Goal: Information Seeking & Learning: Find specific fact

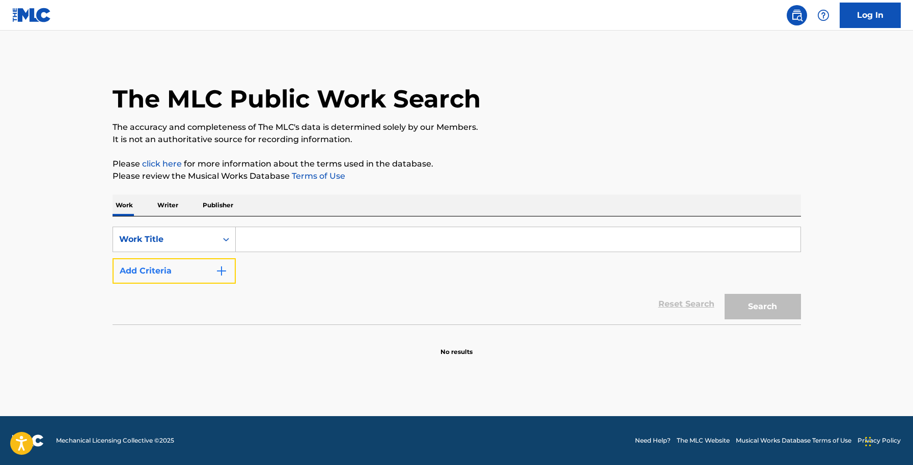
click at [217, 272] on img "Search Form" at bounding box center [221, 271] width 12 height 12
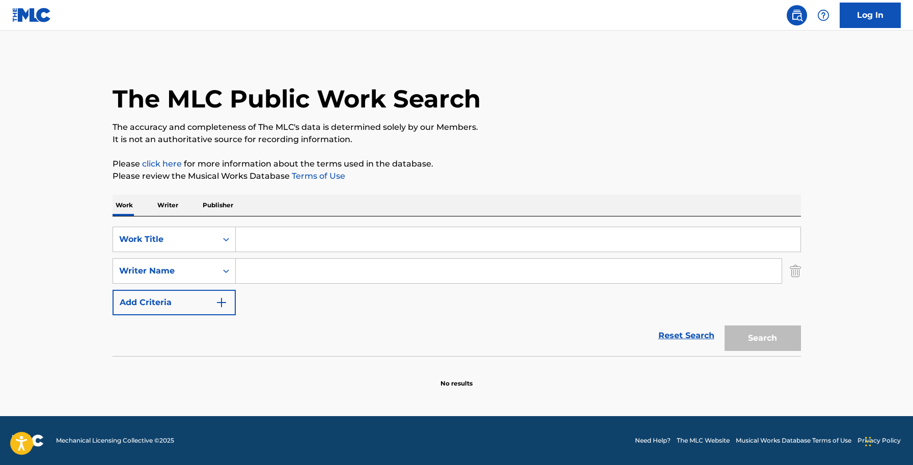
click at [795, 266] on img "Search Form" at bounding box center [795, 270] width 11 height 25
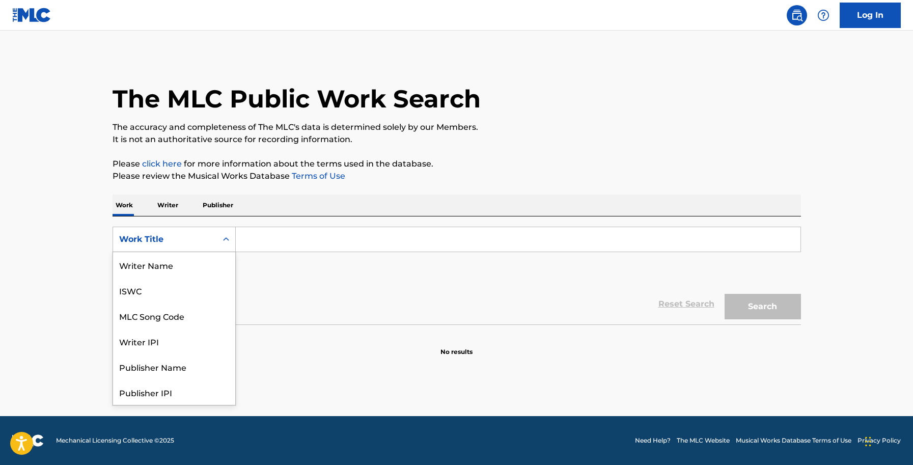
click at [229, 243] on icon "Search Form" at bounding box center [226, 239] width 10 height 10
click at [201, 271] on div "MLC Song Code" at bounding box center [174, 264] width 122 height 25
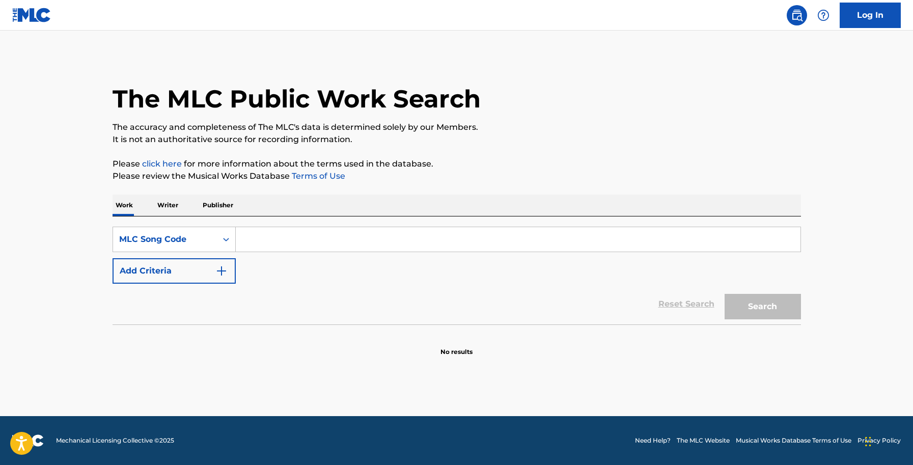
click at [281, 246] on input "Search Form" at bounding box center [518, 239] width 565 height 24
paste input "B4379A"
type input "B4379A"
click at [743, 307] on button "Search" at bounding box center [763, 306] width 76 height 25
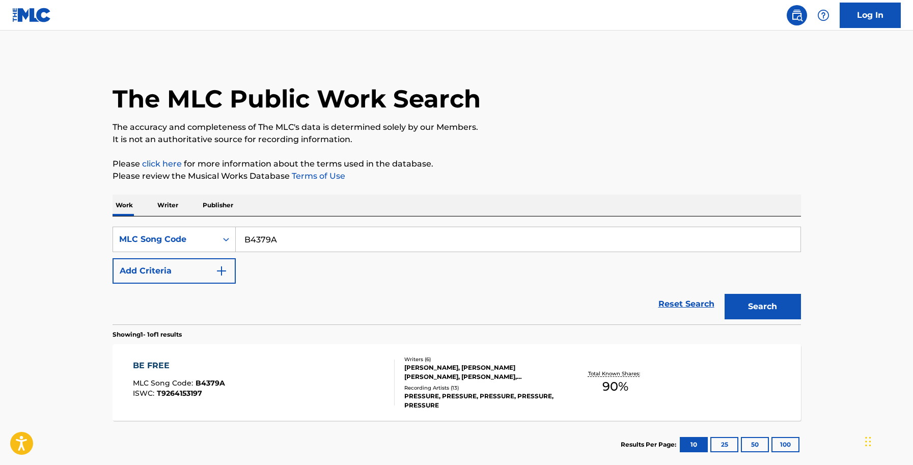
click at [469, 388] on div "Recording Artists ( 13 )" at bounding box center [481, 388] width 154 height 8
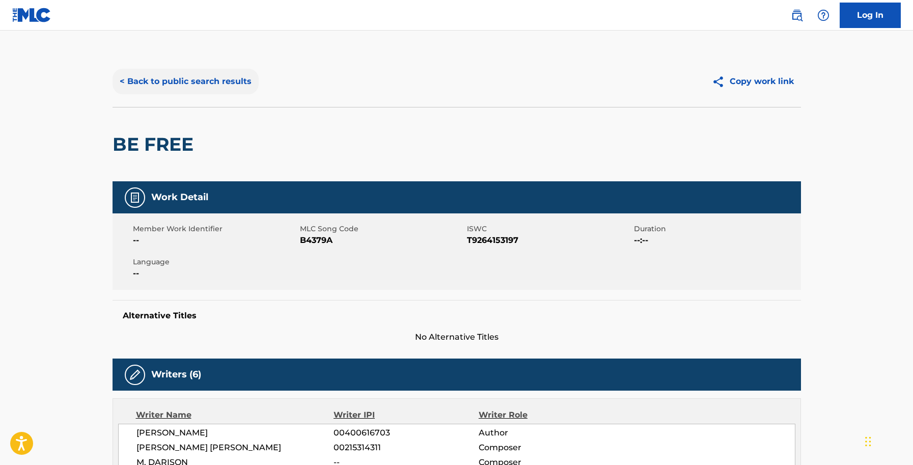
click at [238, 82] on button "< Back to public search results" at bounding box center [186, 81] width 146 height 25
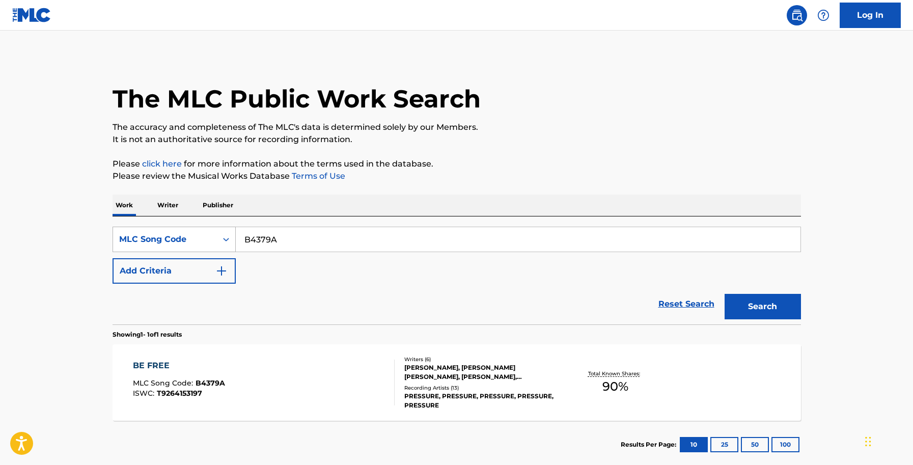
drag, startPoint x: 286, startPoint y: 242, endPoint x: 221, endPoint y: 240, distance: 65.7
click at [221, 240] on div "SearchWithCriteriabfa4135c-1fc8-48a1-a3d1-1bcf5789ef12 MLC Song Code B4379A" at bounding box center [457, 239] width 689 height 25
paste input "VBS9U"
type input "BVBS9U"
click at [760, 307] on button "Search" at bounding box center [763, 306] width 76 height 25
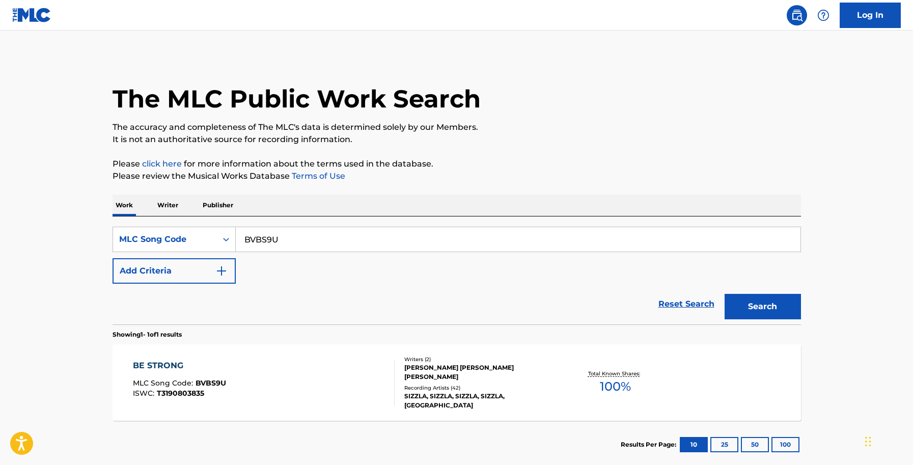
click at [425, 380] on div "[PERSON_NAME] [PERSON_NAME] [PERSON_NAME]" at bounding box center [481, 372] width 154 height 18
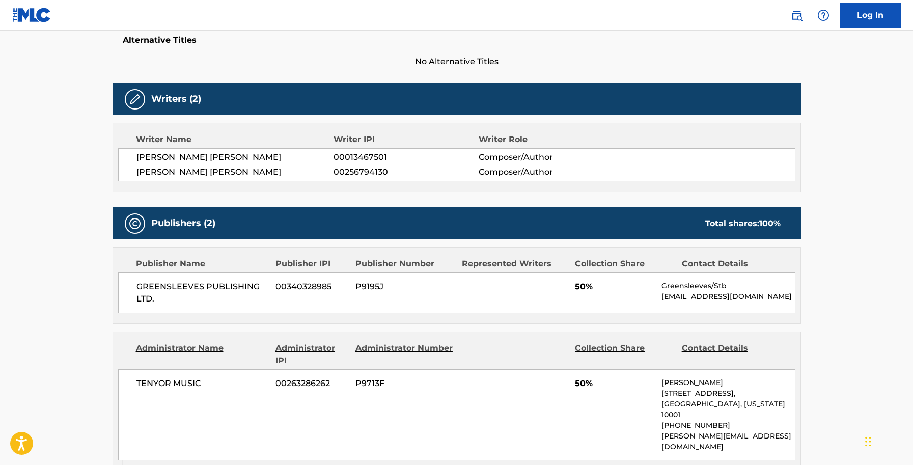
scroll to position [281, 0]
